Goal: Check status: Check status

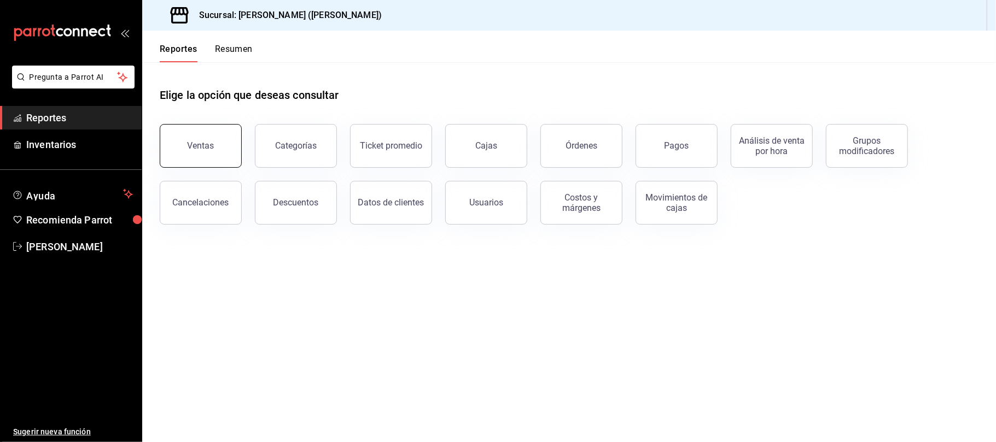
click at [208, 144] on div "Ventas" at bounding box center [201, 146] width 27 height 10
click at [208, 144] on html "Pregunta a Parrot AI Reportes Inventarios Ayuda Recomienda Parrot [PERSON_NAME]…" at bounding box center [498, 221] width 996 height 442
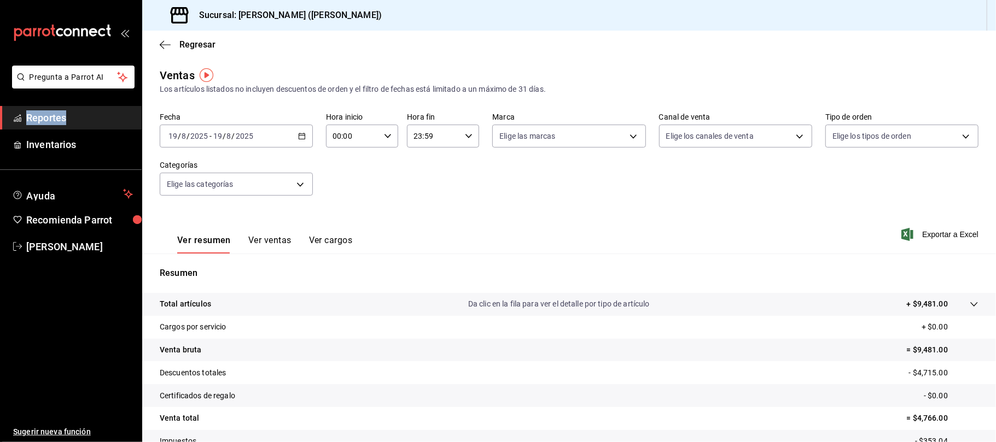
click at [265, 241] on button "Ver ventas" at bounding box center [269, 244] width 43 height 19
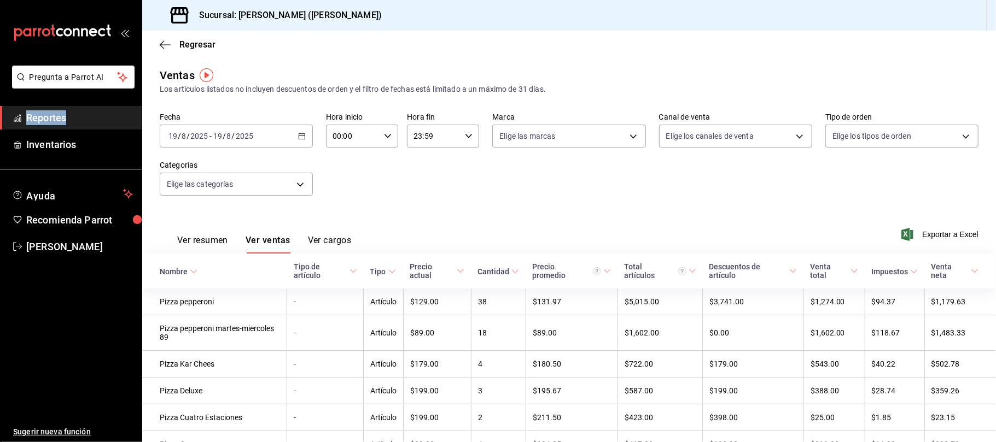
click at [298, 138] on icon "button" at bounding box center [302, 136] width 8 height 8
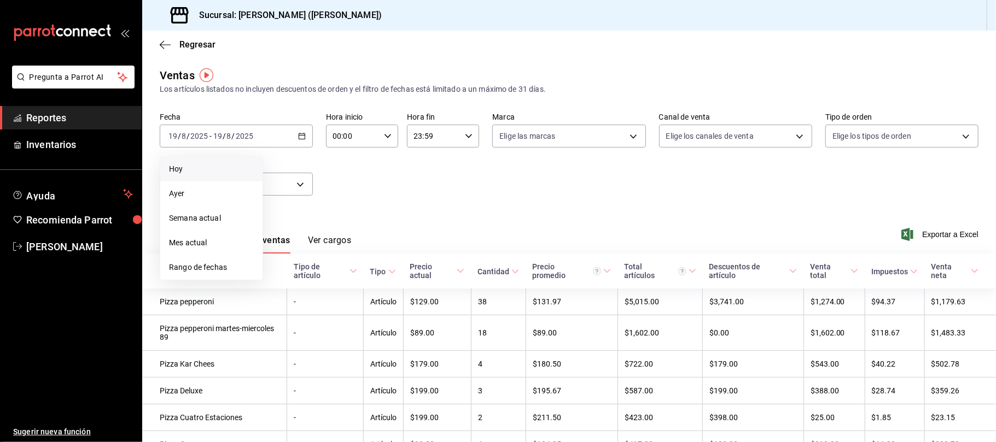
click at [255, 171] on li "Hoy" at bounding box center [211, 169] width 102 height 25
